Goal: Task Accomplishment & Management: Manage account settings

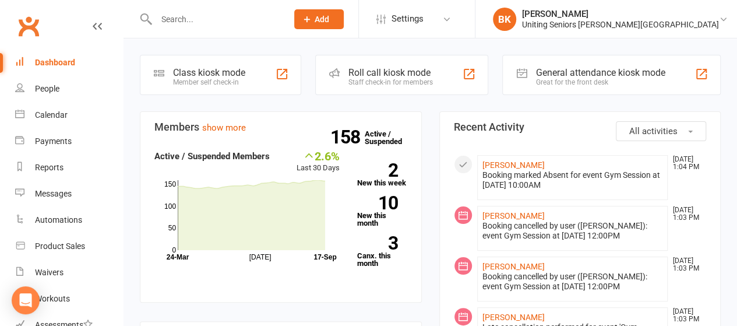
click at [210, 21] on input "text" at bounding box center [216, 19] width 126 height 16
type input "d"
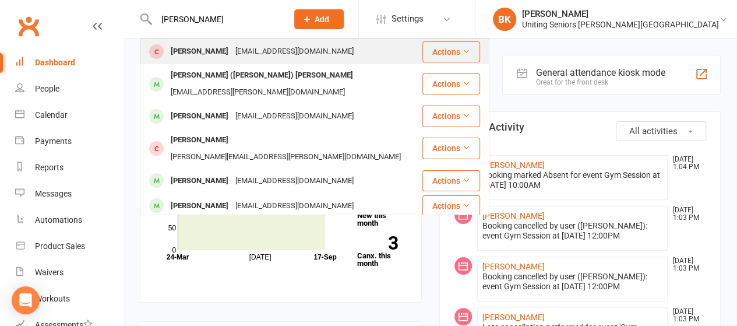
type input "grace phung"
click at [232, 55] on div "gracephung123@gmail.com" at bounding box center [294, 51] width 125 height 17
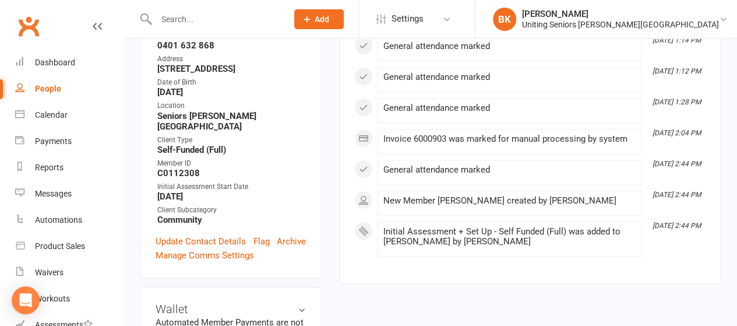
scroll to position [276, 0]
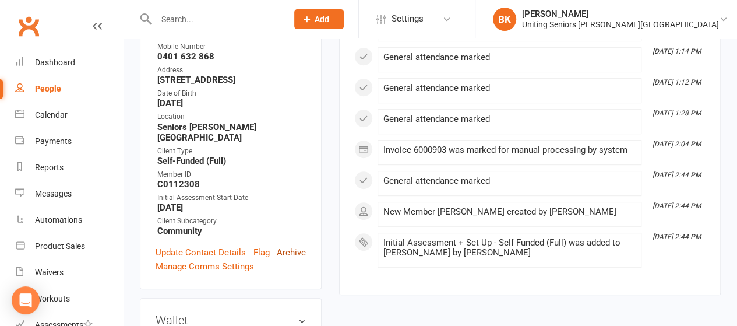
click at [295, 245] on link "Archive" at bounding box center [291, 252] width 29 height 14
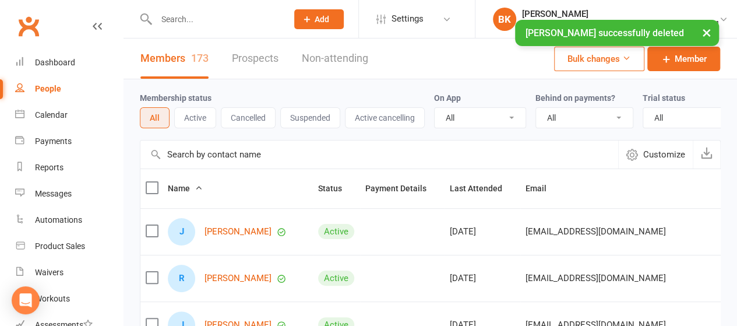
click at [212, 20] on div "× Grace Phung successfully deleted" at bounding box center [361, 20] width 722 height 0
click at [189, 19] on input "text" at bounding box center [216, 19] width 126 height 16
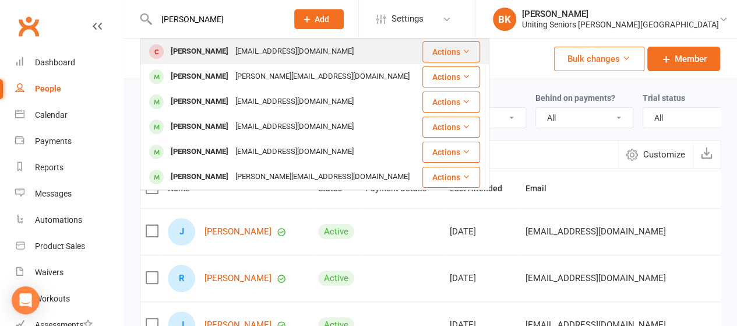
type input "dianna james"
click at [215, 50] on div "[PERSON_NAME]" at bounding box center [199, 51] width 65 height 17
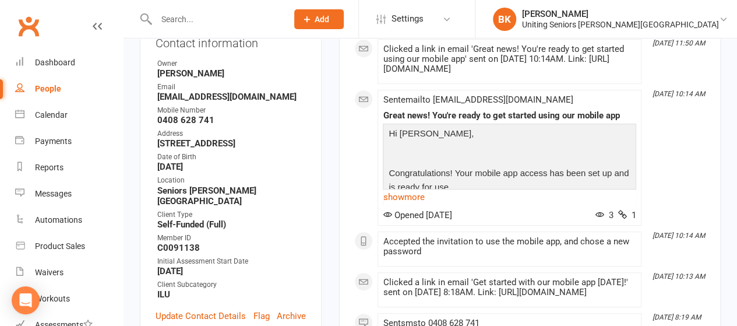
scroll to position [215, 0]
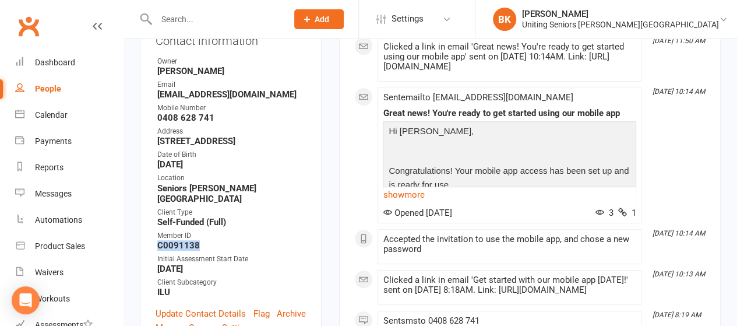
drag, startPoint x: 200, startPoint y: 191, endPoint x: 157, endPoint y: 190, distance: 42.5
click at [157, 240] on strong "C0091138" at bounding box center [231, 245] width 149 height 10
copy strong "C0091138"
click at [295, 306] on link "Archive" at bounding box center [291, 313] width 29 height 14
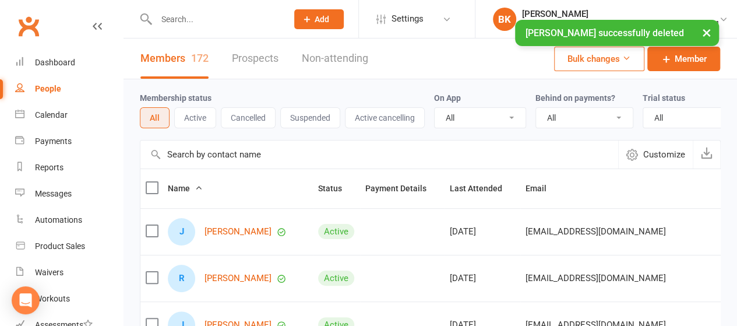
click at [242, 20] on div "× Dianna James successfully deleted" at bounding box center [361, 20] width 722 height 0
click at [188, 20] on div "× Dianna James successfully deleted" at bounding box center [361, 20] width 722 height 0
click at [195, 20] on div "× Dianna James successfully deleted" at bounding box center [361, 20] width 722 height 0
click at [193, 20] on div "× Dianna James successfully deleted" at bounding box center [361, 20] width 722 height 0
click at [176, 16] on input "text" at bounding box center [216, 19] width 126 height 16
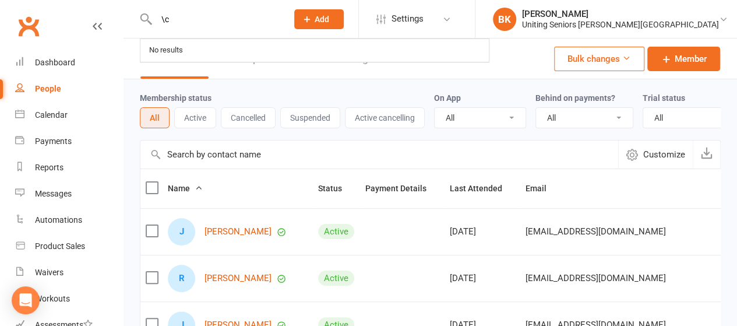
type input "\"
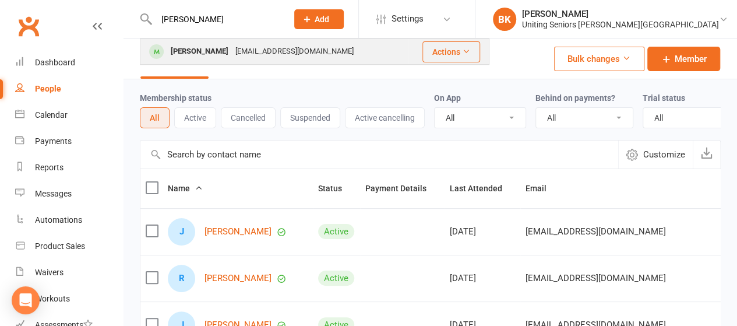
type input "cathy chubb"
click at [239, 55] on div "emarwd@icloud.com" at bounding box center [294, 51] width 125 height 17
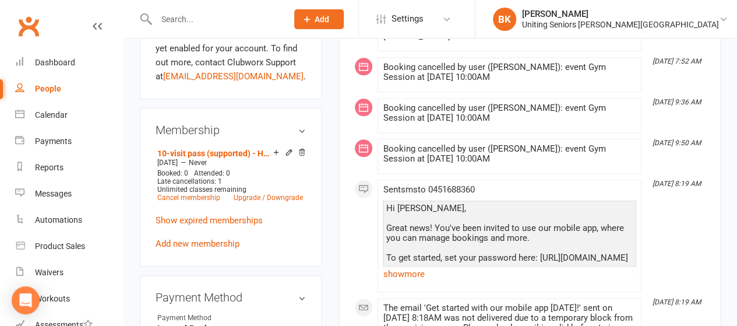
scroll to position [582, 0]
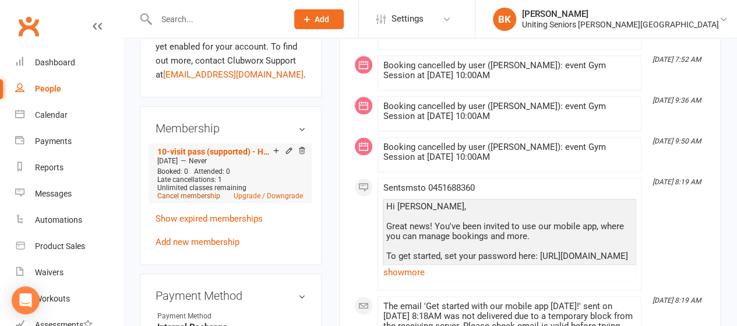
click at [193, 192] on link "Cancel membership" at bounding box center [188, 196] width 63 height 8
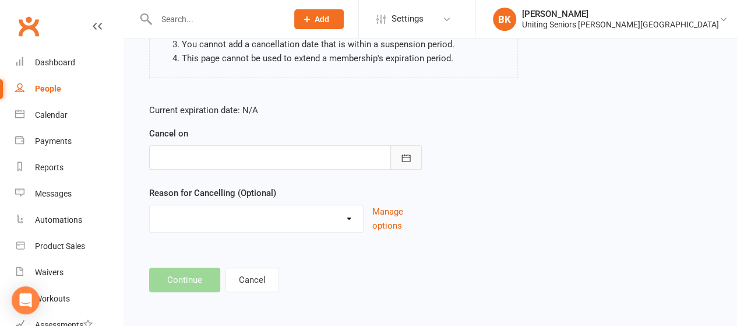
click at [407, 161] on icon "button" at bounding box center [406, 158] width 12 height 12
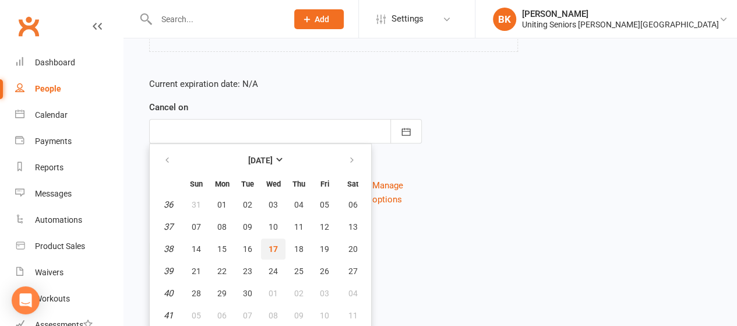
click at [276, 248] on span "17" at bounding box center [272, 248] width 9 height 9
type input "17 Sep 2025"
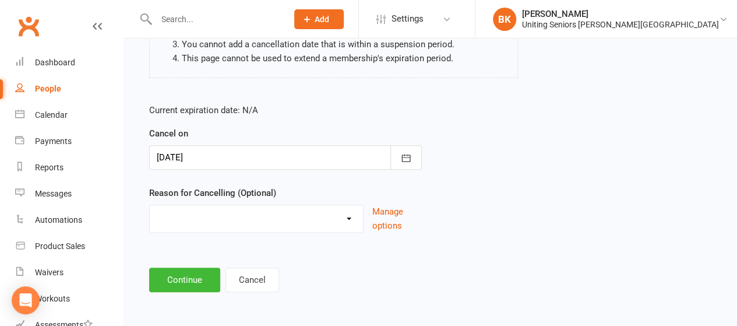
click at [261, 221] on select "Holiday Injury Other reason" at bounding box center [256, 216] width 213 height 23
select select "2"
click at [150, 205] on select "Holiday Injury Other reason" at bounding box center [256, 216] width 213 height 23
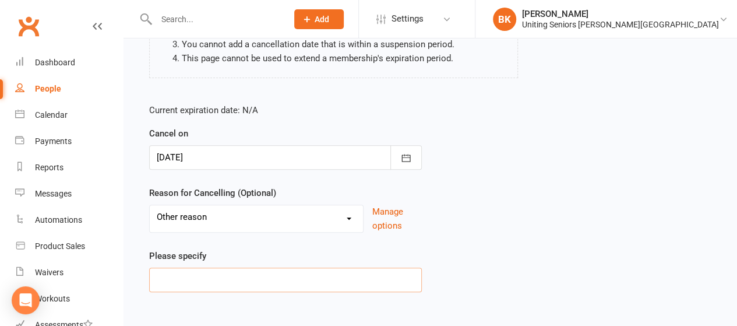
click at [206, 278] on input at bounding box center [285, 279] width 273 height 24
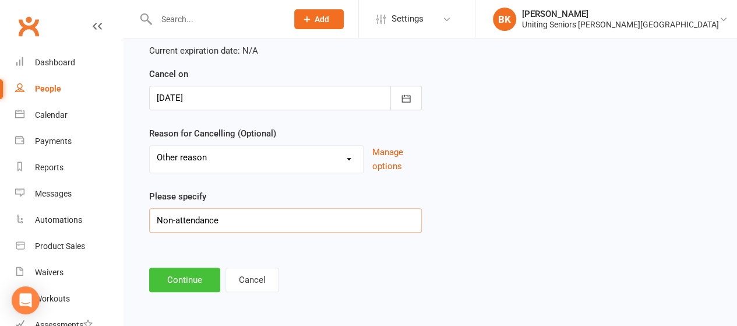
type input "Non-attendance"
drag, startPoint x: 192, startPoint y: 278, endPoint x: 206, endPoint y: 278, distance: 13.4
click at [206, 278] on button "Continue" at bounding box center [184, 279] width 71 height 24
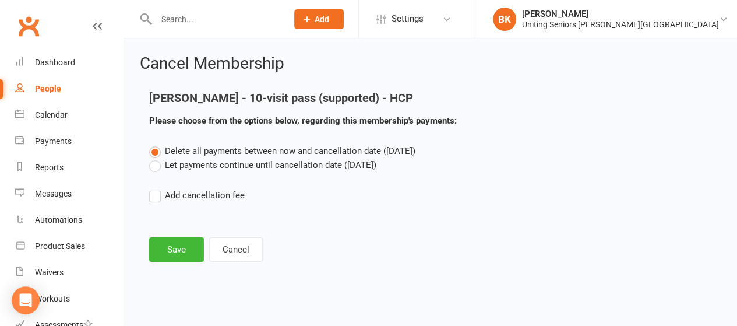
scroll to position [0, 0]
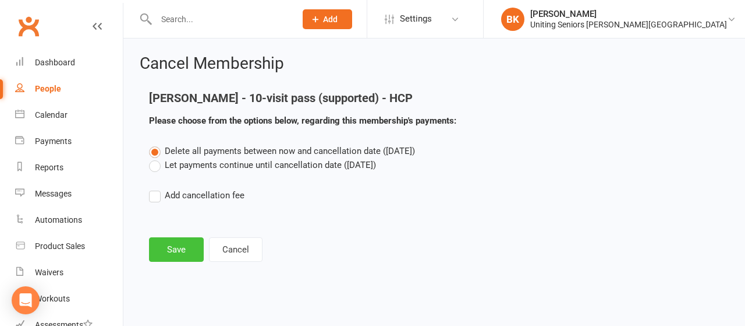
click at [188, 244] on button "Save" at bounding box center [176, 249] width 55 height 24
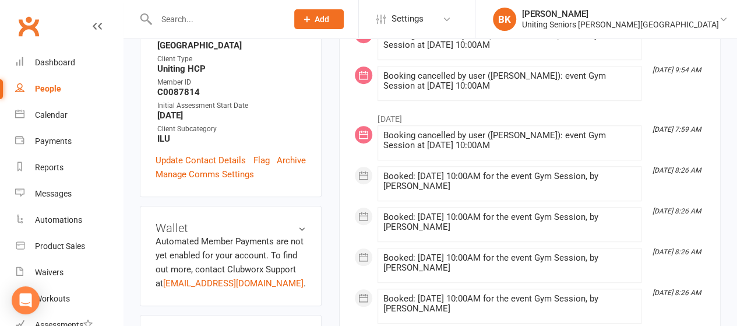
scroll to position [367, 0]
click at [296, 154] on link "Archive" at bounding box center [291, 161] width 29 height 14
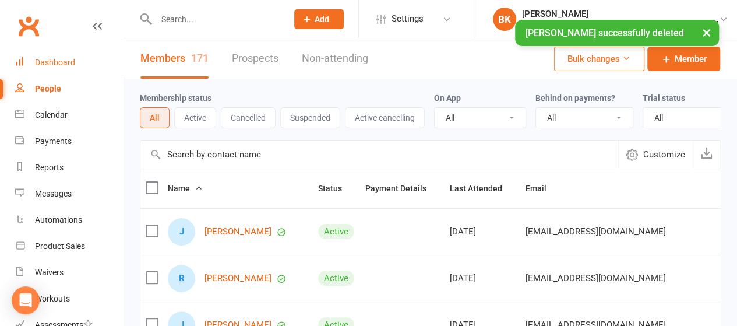
click at [91, 58] on link "Dashboard" at bounding box center [69, 63] width 108 height 26
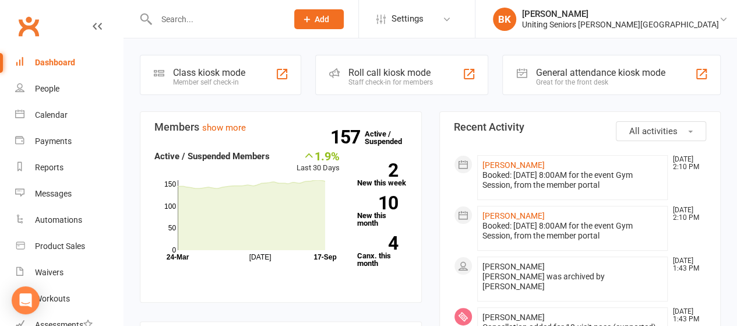
drag, startPoint x: 213, startPoint y: 15, endPoint x: 221, endPoint y: 11, distance: 8.6
click at [213, 16] on input "text" at bounding box center [216, 19] width 126 height 16
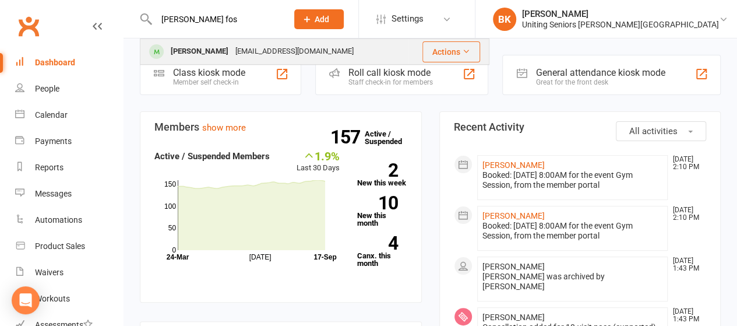
type input "lesley fos"
click at [190, 55] on div "Lesley Foster" at bounding box center [199, 51] width 65 height 17
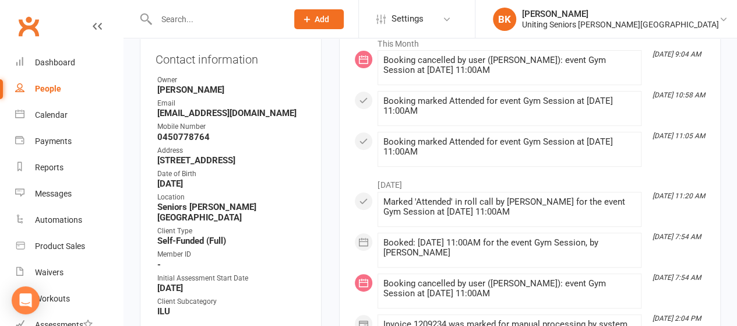
scroll to position [233, 0]
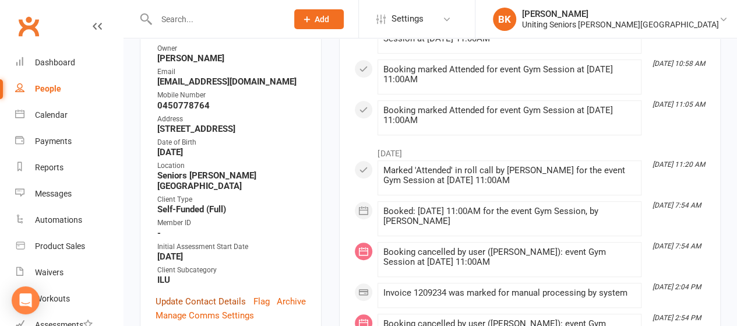
click at [208, 294] on link "Update Contact Details" at bounding box center [200, 301] width 90 height 14
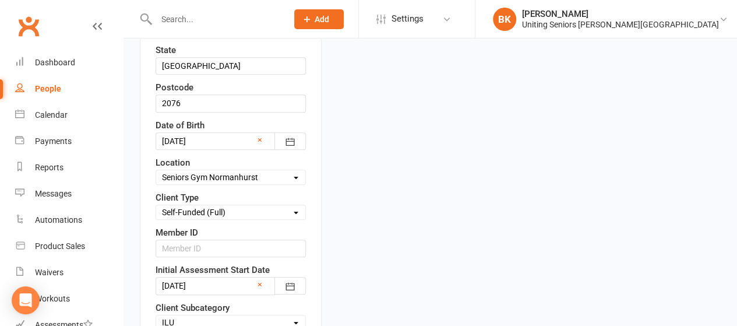
scroll to position [404, 0]
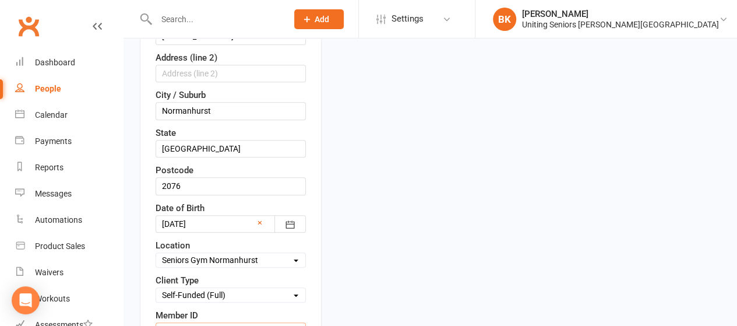
click at [185, 322] on input "text" at bounding box center [230, 330] width 150 height 17
paste input "C0112313"
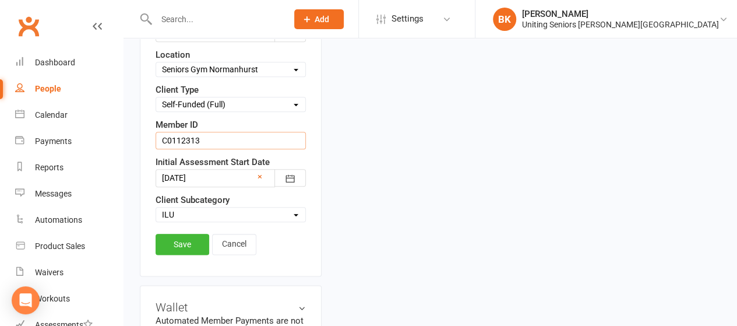
scroll to position [521, 0]
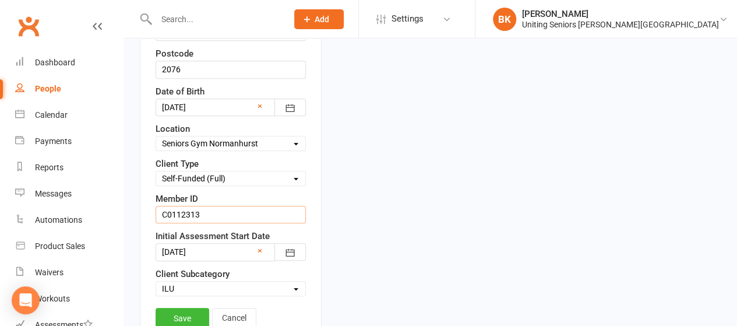
click at [266, 206] on input "C0112313" at bounding box center [230, 214] width 150 height 17
type input "C0112313"
click at [183, 307] on link "Save" at bounding box center [182, 317] width 54 height 21
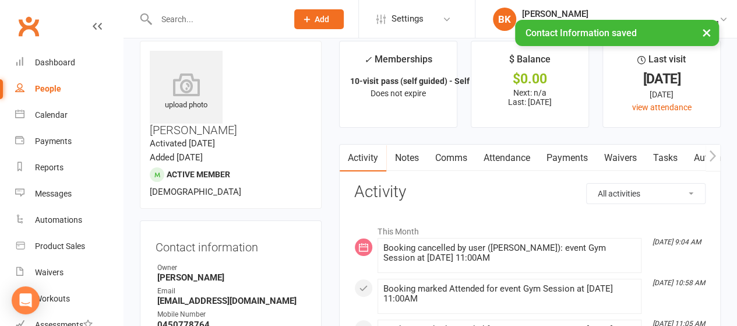
scroll to position [0, 0]
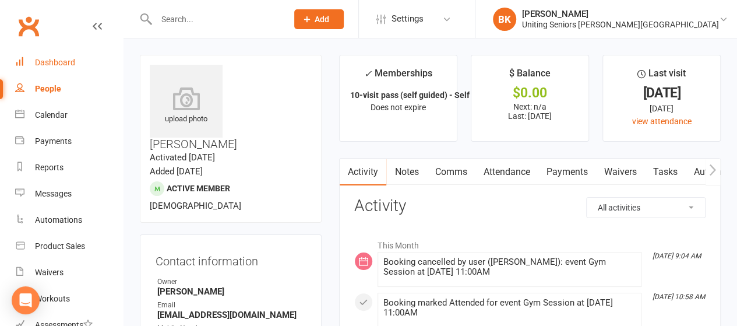
click at [82, 66] on link "Dashboard" at bounding box center [69, 63] width 108 height 26
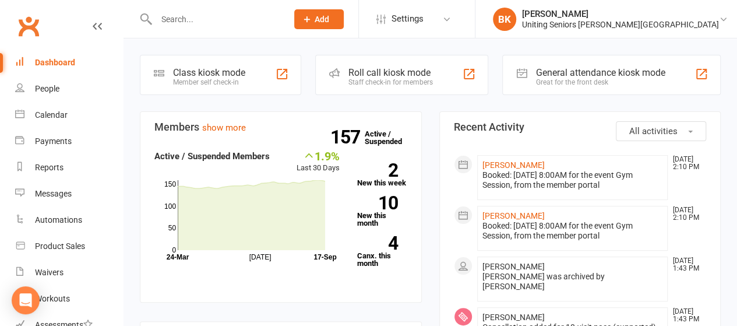
click at [202, 16] on input "text" at bounding box center [216, 19] width 126 height 16
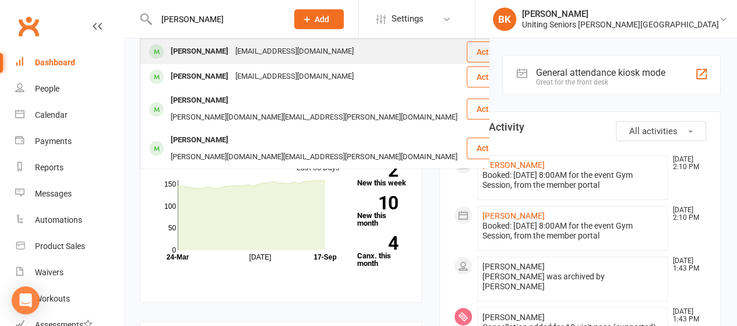
type input "susan wets"
click at [234, 48] on div "suesuegwest@gmail.com" at bounding box center [294, 51] width 125 height 17
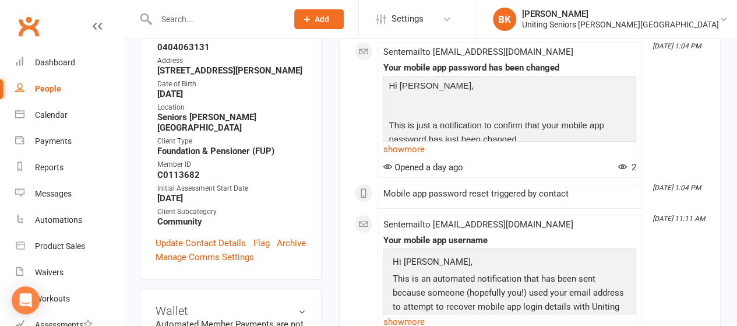
scroll to position [116, 0]
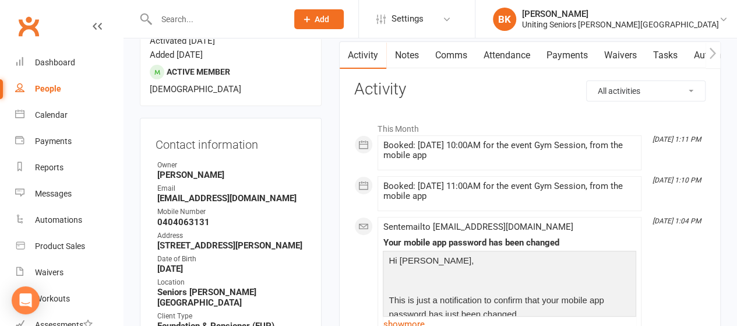
click at [226, 19] on input "text" at bounding box center [216, 19] width 126 height 16
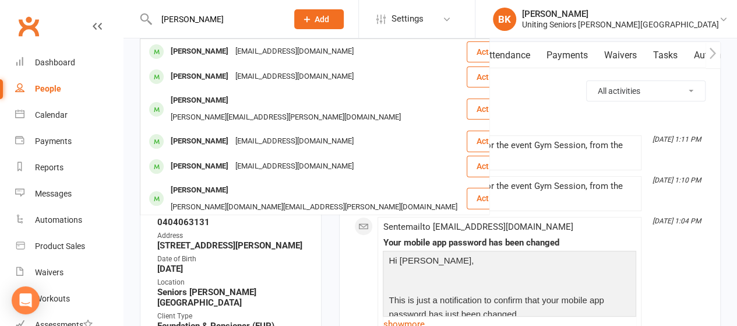
type input "barry mcdonald"
click at [204, 47] on div "Barry McDonald" at bounding box center [199, 51] width 65 height 17
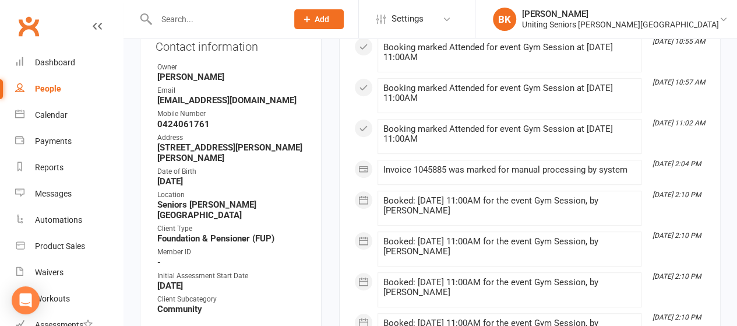
scroll to position [233, 0]
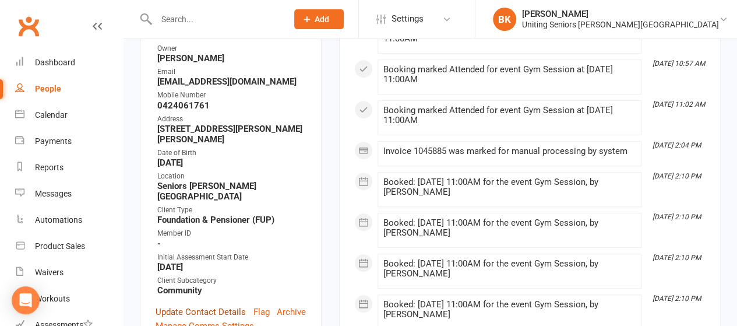
click at [207, 305] on link "Update Contact Details" at bounding box center [200, 312] width 90 height 14
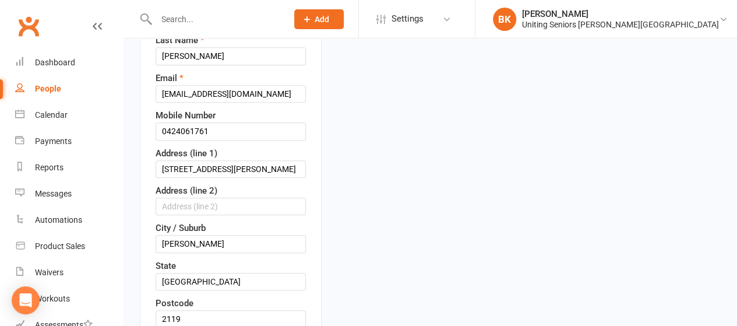
scroll to position [404, 0]
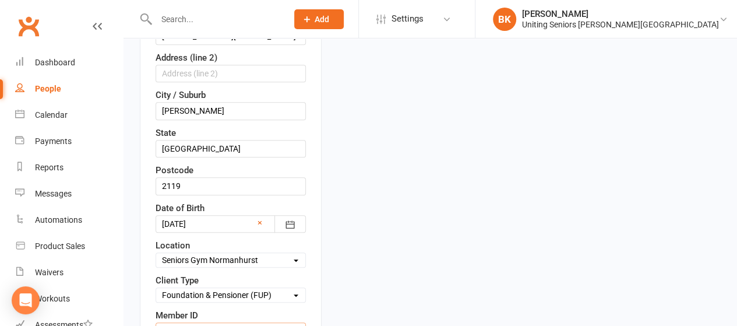
click at [186, 322] on input "text" at bounding box center [230, 330] width 150 height 17
click at [255, 322] on input "text" at bounding box center [230, 330] width 150 height 17
click at [248, 322] on input "text" at bounding box center [230, 330] width 150 height 17
click at [242, 322] on input "text" at bounding box center [230, 330] width 150 height 17
click at [264, 322] on input "text" at bounding box center [230, 330] width 150 height 17
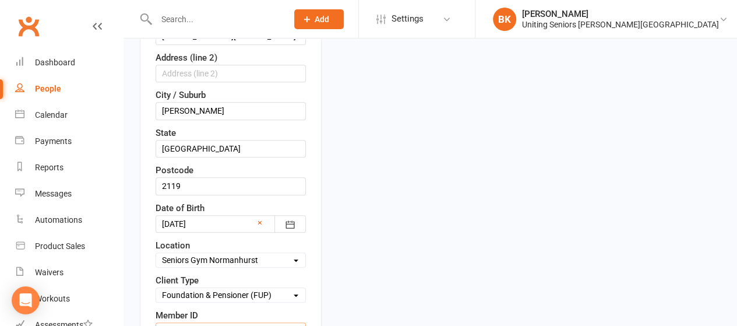
click at [266, 322] on input "text" at bounding box center [230, 330] width 150 height 17
click at [271, 322] on input "text" at bounding box center [230, 330] width 150 height 17
click at [272, 322] on input "text" at bounding box center [230, 330] width 150 height 17
click at [277, 322] on input "text" at bounding box center [230, 330] width 150 height 17
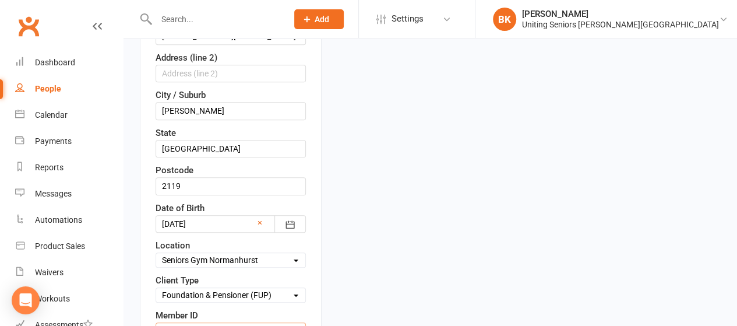
click at [273, 322] on input "text" at bounding box center [230, 330] width 150 height 17
drag, startPoint x: 273, startPoint y: 297, endPoint x: 275, endPoint y: 291, distance: 7.0
click at [273, 322] on input "text" at bounding box center [230, 330] width 150 height 17
click at [272, 322] on input "text" at bounding box center [230, 330] width 150 height 17
click at [294, 268] on div "First Name Barry Last Name McDonald Email bandm@smartchat.net.au Mobile Number …" at bounding box center [230, 137] width 150 height 549
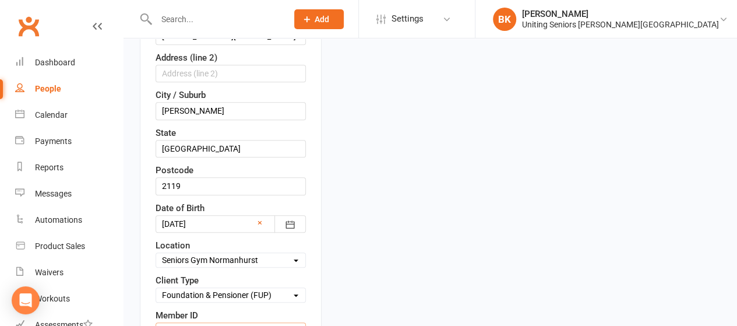
click at [273, 322] on input "text" at bounding box center [230, 330] width 150 height 17
click at [270, 308] on div "Member ID" at bounding box center [230, 323] width 150 height 31
click at [268, 322] on input "text" at bounding box center [230, 330] width 150 height 17
paste input "C0113736"
type input "C0113736"
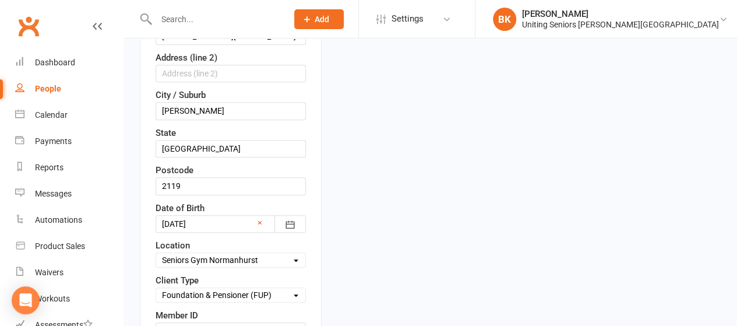
drag, startPoint x: 368, startPoint y: 275, endPoint x: 360, endPoint y: 278, distance: 8.5
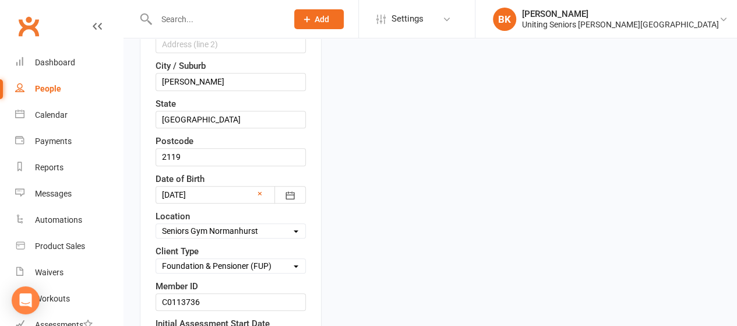
scroll to position [754, 0]
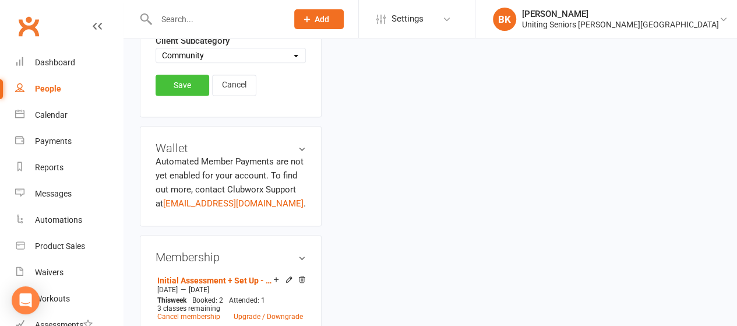
click at [185, 75] on link "Save" at bounding box center [182, 85] width 54 height 21
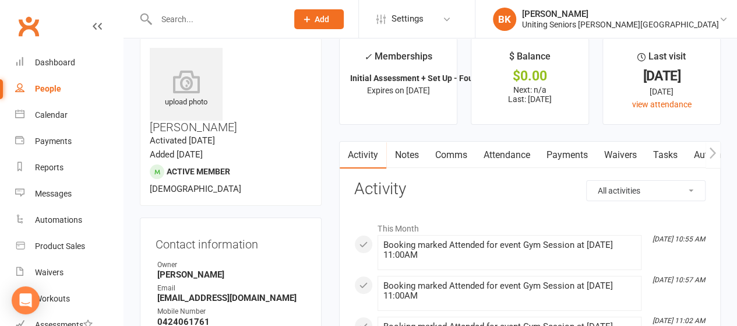
scroll to position [0, 0]
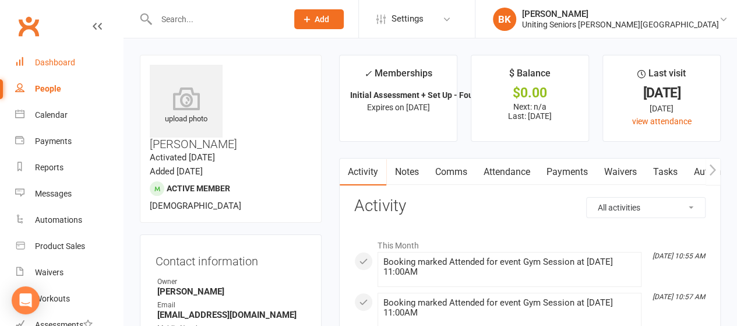
click at [63, 66] on div "Dashboard" at bounding box center [55, 62] width 40 height 9
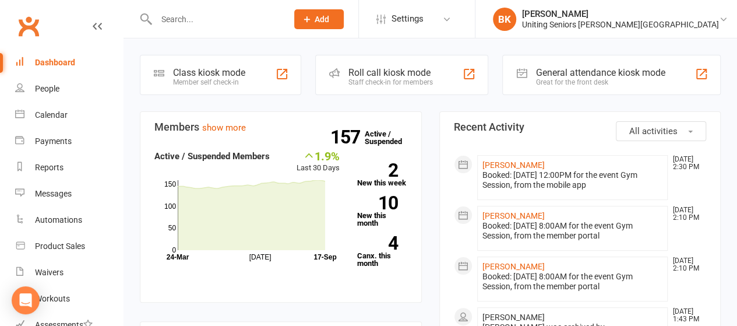
click at [205, 15] on input "text" at bounding box center [216, 19] width 126 height 16
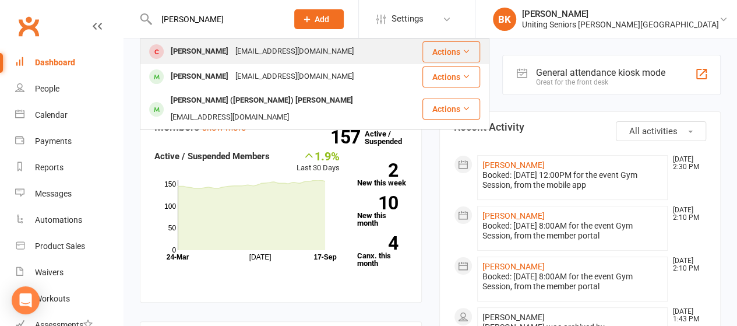
type input "michael taylor"
click at [213, 53] on div "Michael Taylor" at bounding box center [199, 51] width 65 height 17
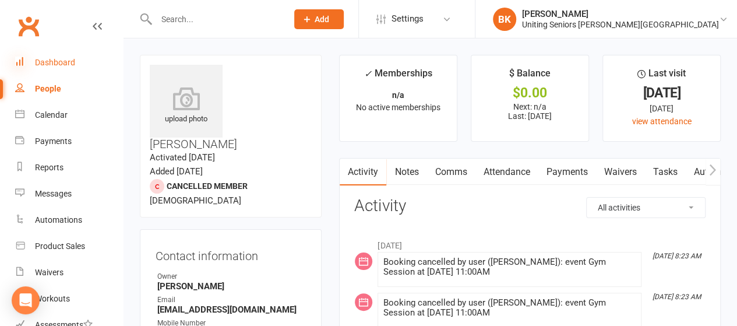
click at [23, 60] on icon at bounding box center [19, 60] width 9 height 9
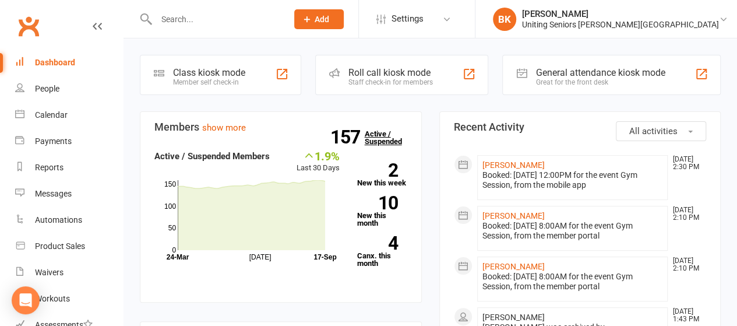
click at [380, 131] on link "157 Active / Suspended" at bounding box center [390, 137] width 51 height 33
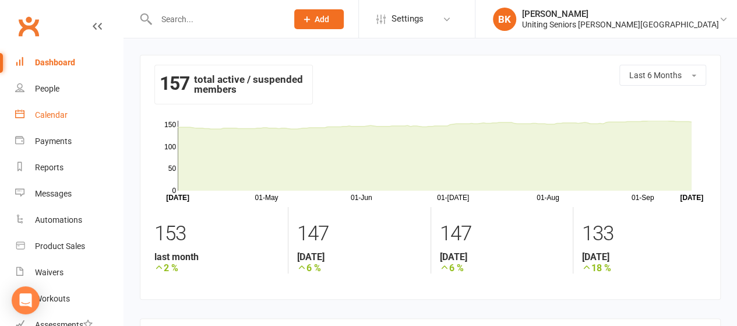
click at [50, 115] on div "Calendar" at bounding box center [51, 114] width 33 height 9
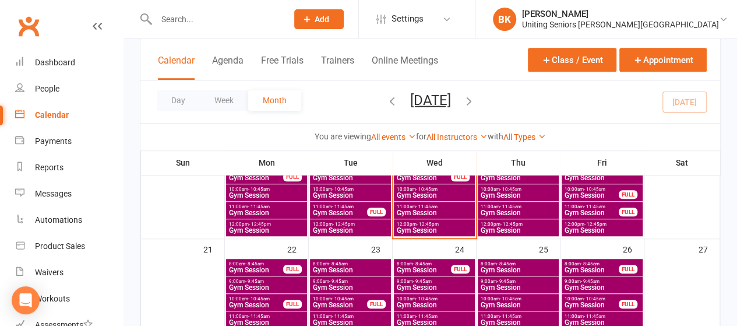
scroll to position [408, 0]
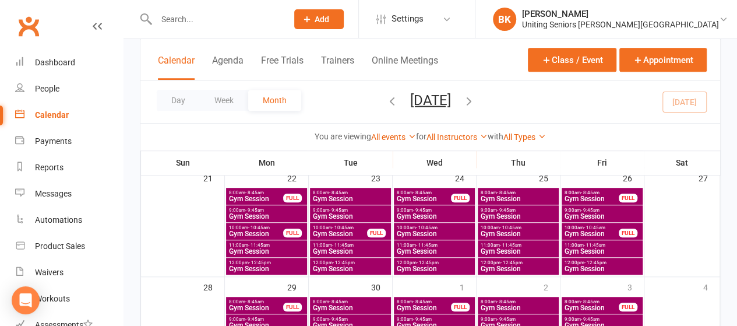
click at [274, 234] on span "Gym Session" at bounding box center [255, 233] width 55 height 7
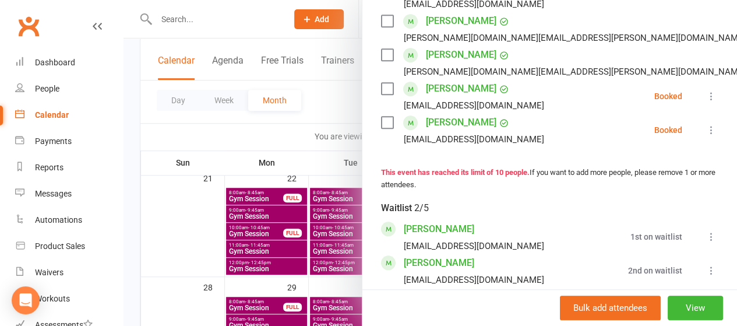
click at [302, 135] on div at bounding box center [429, 163] width 613 height 326
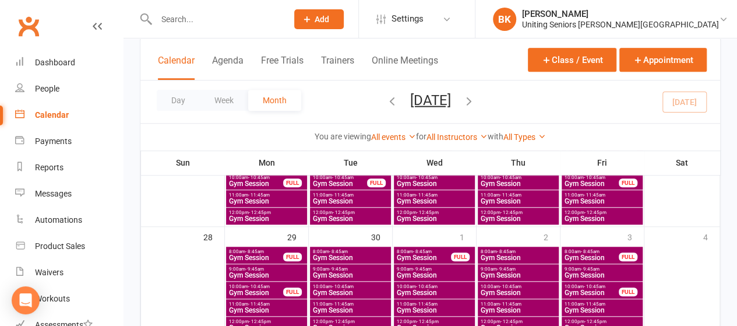
scroll to position [524, 0]
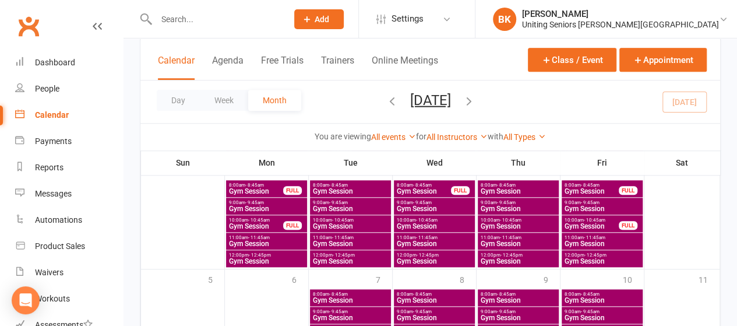
click at [283, 224] on div "FULL" at bounding box center [292, 225] width 19 height 9
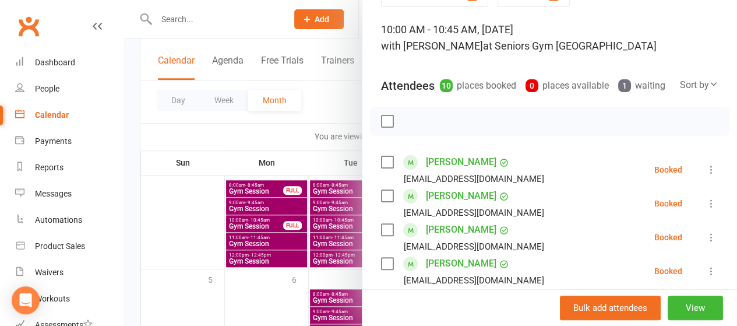
scroll to position [0, 0]
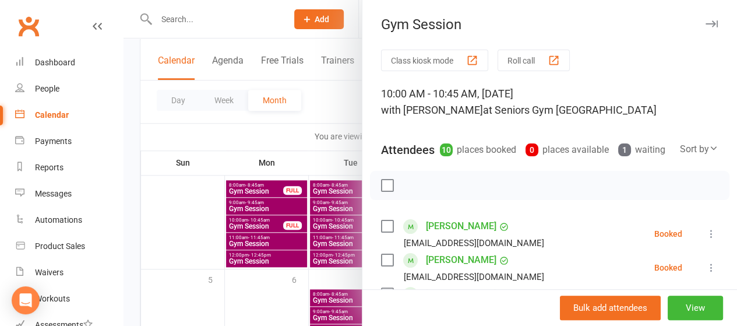
click at [309, 117] on div at bounding box center [429, 163] width 613 height 326
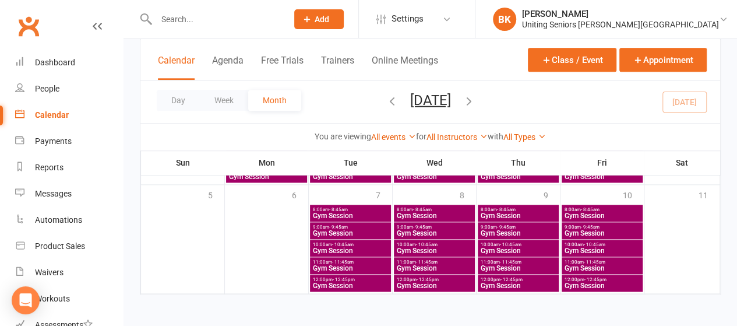
click at [475, 101] on icon "button" at bounding box center [468, 100] width 13 height 13
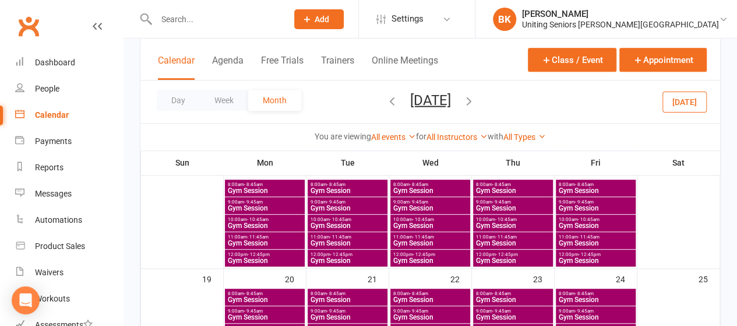
scroll to position [288, 0]
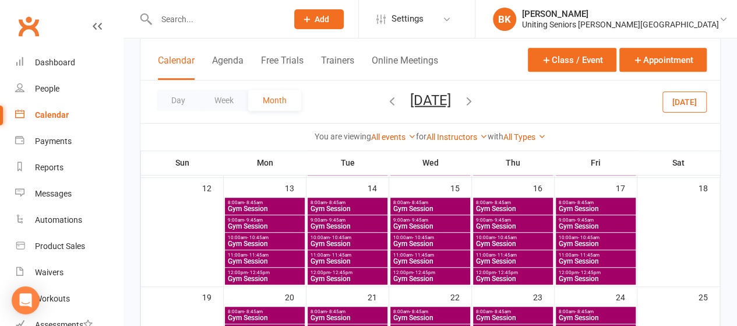
click at [285, 238] on span "10:00am - 10:45am" at bounding box center [264, 237] width 75 height 5
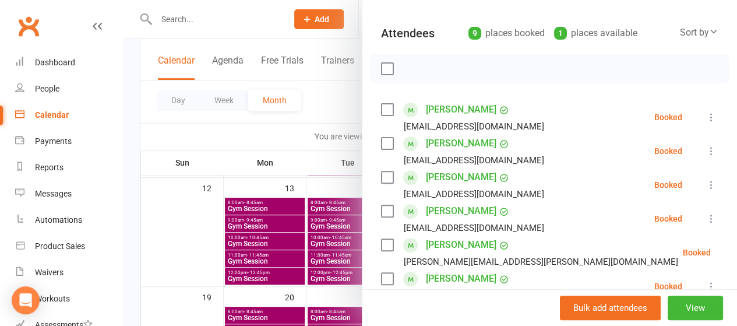
scroll to position [175, 0]
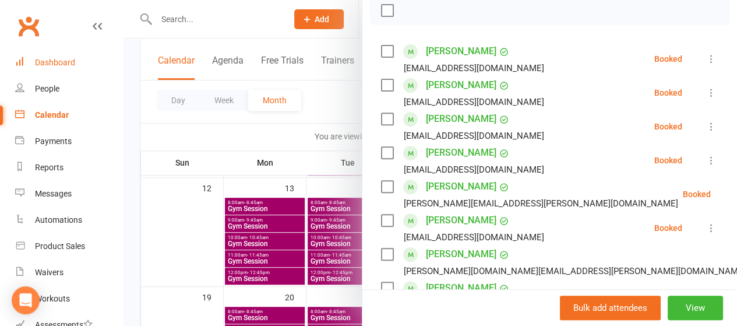
click at [89, 61] on link "Dashboard" at bounding box center [69, 63] width 108 height 26
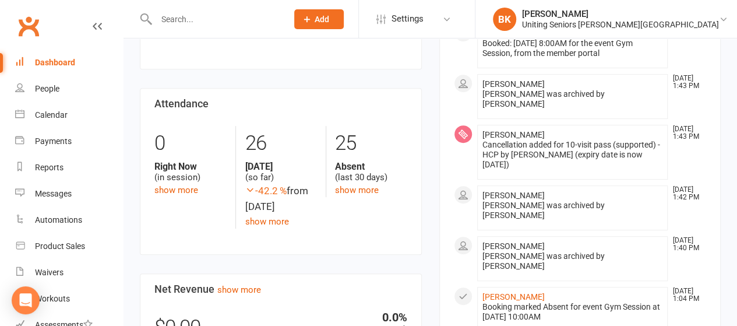
scroll to position [175, 0]
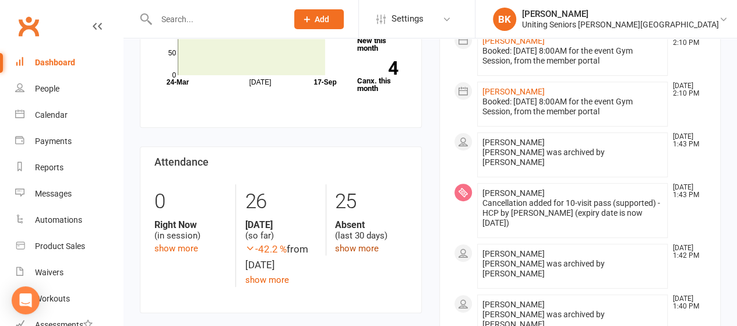
click at [366, 246] on link "show more" at bounding box center [357, 248] width 44 height 10
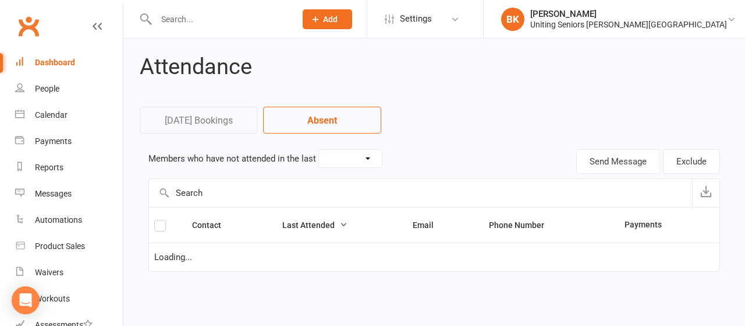
select select "30"
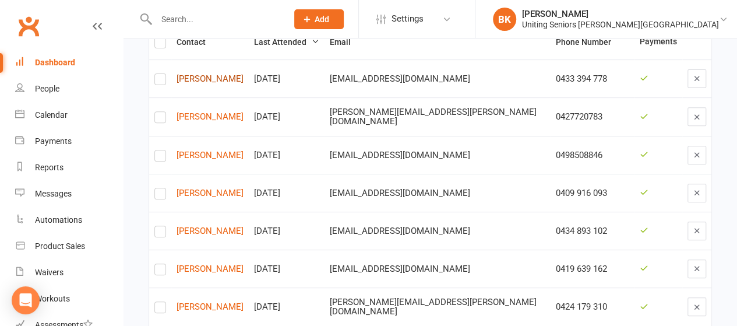
scroll to position [192, 0]
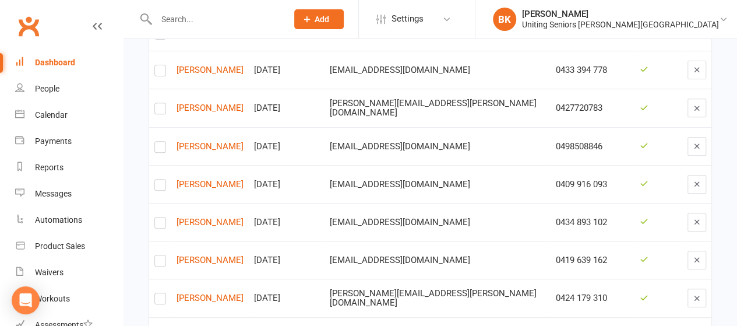
click at [195, 20] on input "text" at bounding box center [216, 19] width 126 height 16
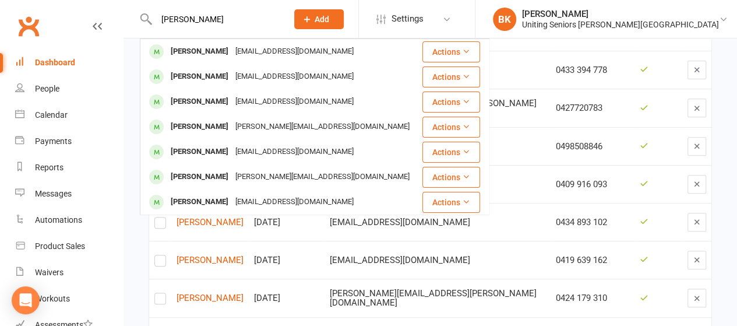
type input "ian campbel"
click at [178, 48] on div "Ian Campbell" at bounding box center [199, 51] width 65 height 17
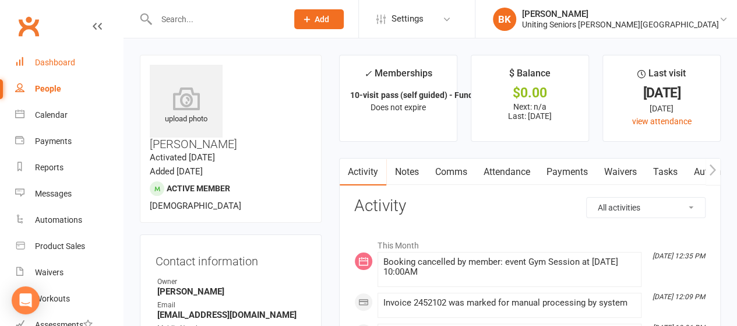
click at [42, 66] on div "Dashboard" at bounding box center [55, 62] width 40 height 9
